Goal: Task Accomplishment & Management: Manage account settings

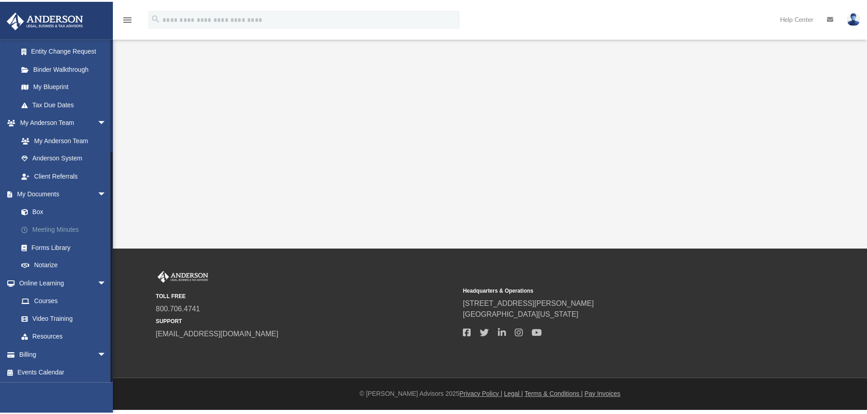
scroll to position [162, 0]
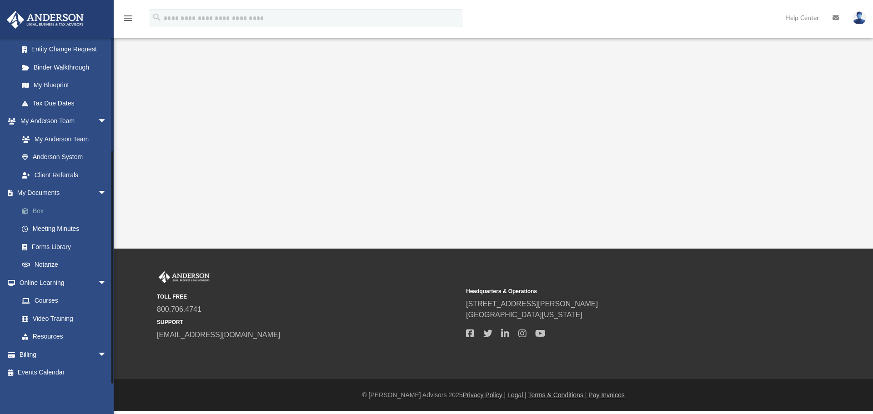
click at [47, 212] on link "Box" at bounding box center [67, 211] width 108 height 18
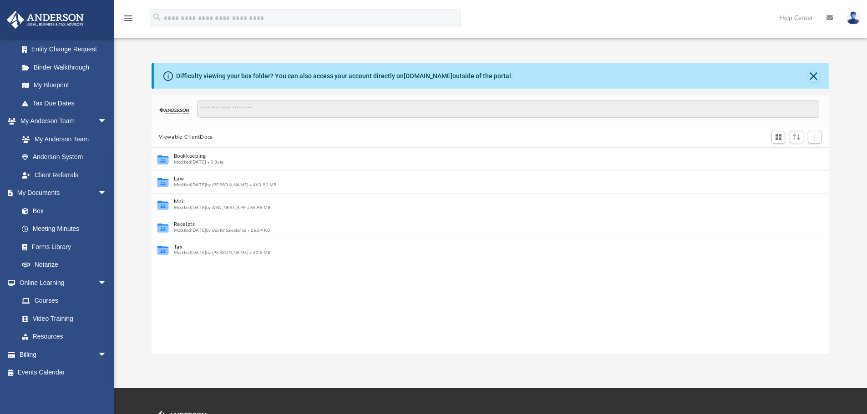
scroll to position [7, 7]
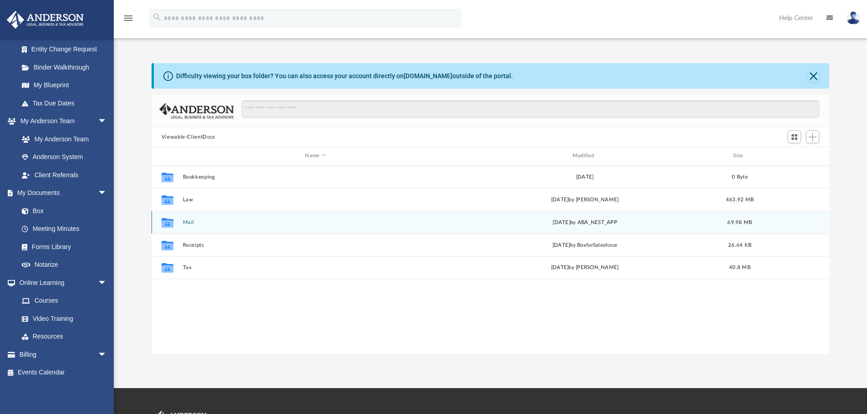
click at [185, 224] on button "Mail" at bounding box center [314, 223] width 265 height 6
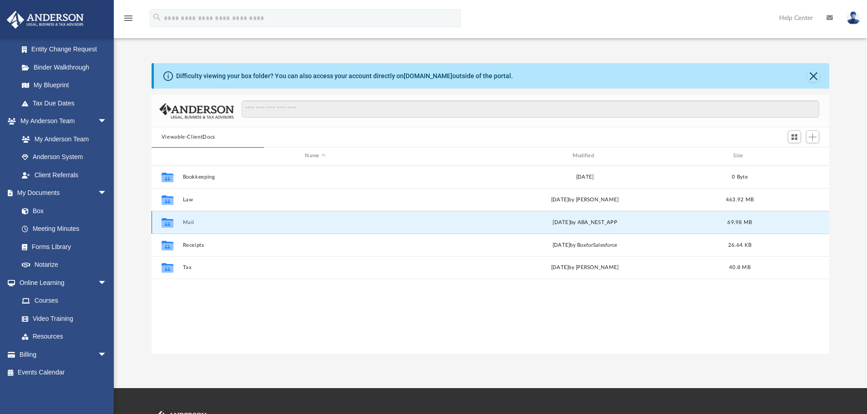
click at [190, 221] on button "Mail" at bounding box center [314, 223] width 265 height 6
click at [98, 351] on span "arrow_drop_down" at bounding box center [107, 355] width 18 height 19
click at [64, 374] on link "$ Open Invoices" at bounding box center [67, 373] width 108 height 19
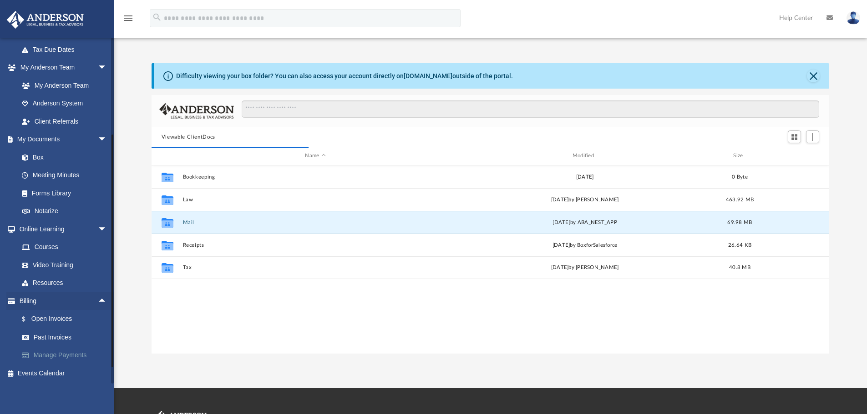
scroll to position [217, 0]
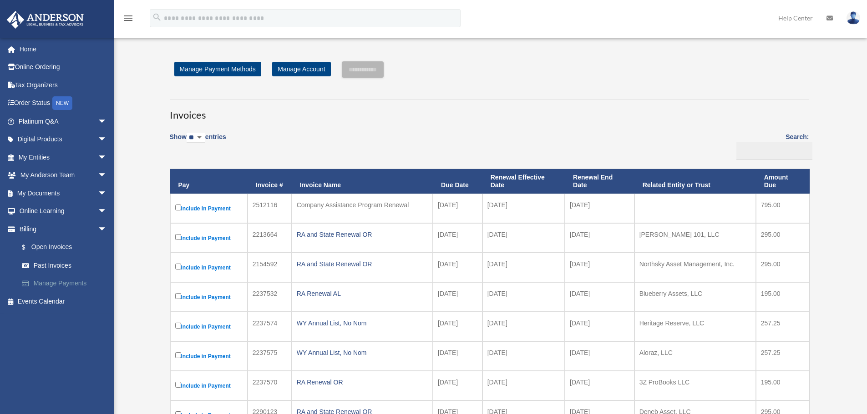
click at [66, 283] on link "Manage Payments" at bounding box center [67, 284] width 108 height 18
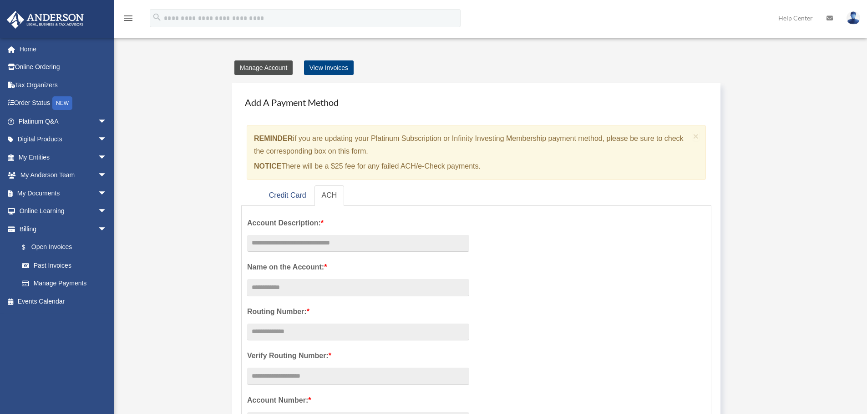
click at [274, 69] on link "Manage Account" at bounding box center [263, 68] width 58 height 15
